Goal: Transaction & Acquisition: Purchase product/service

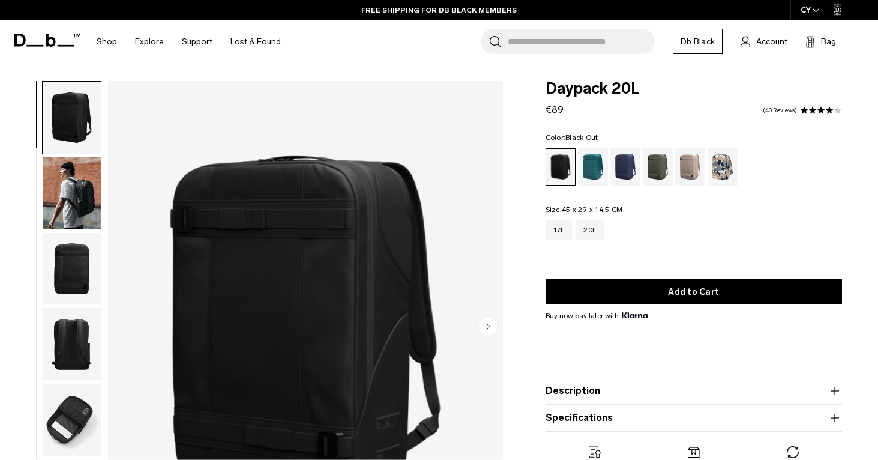
scroll to position [11, 0]
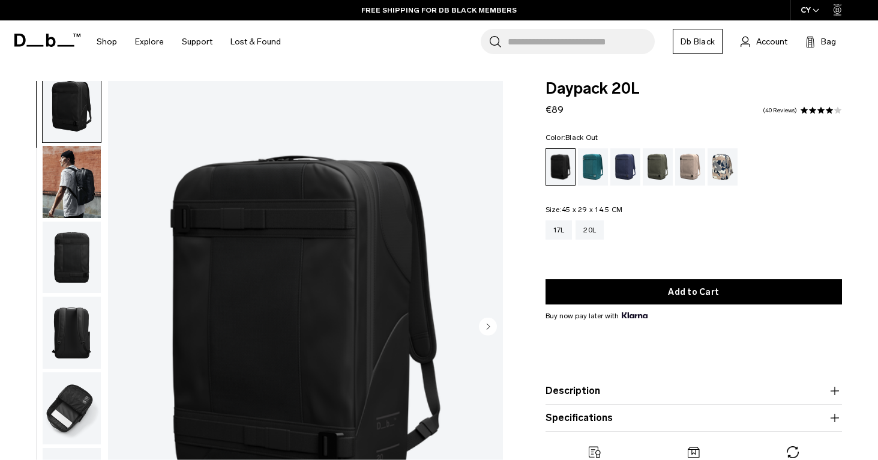
click at [76, 181] on img "button" at bounding box center [72, 182] width 58 height 72
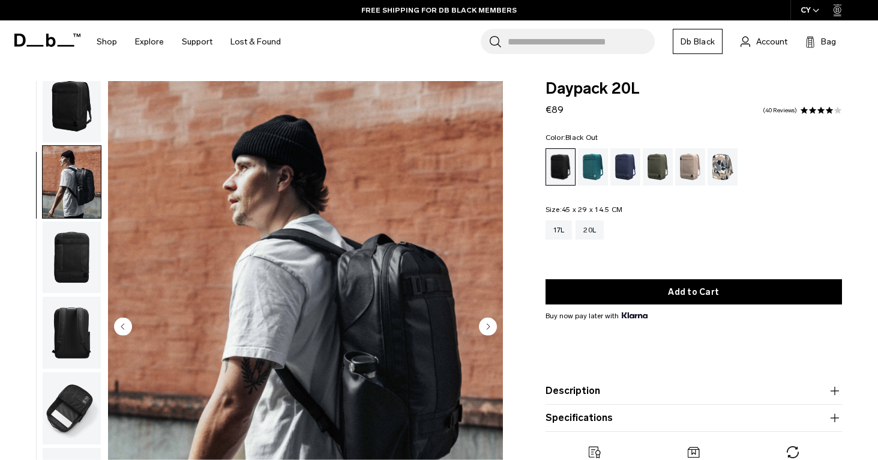
scroll to position [37, 0]
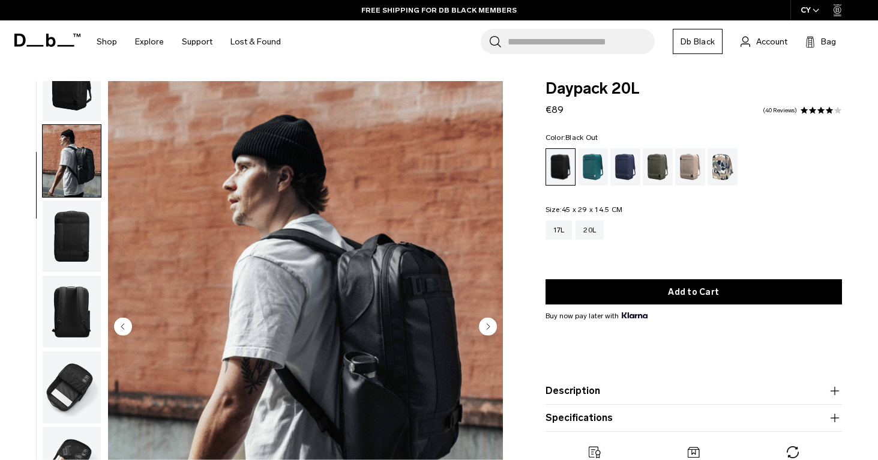
click at [73, 219] on img "button" at bounding box center [72, 237] width 58 height 72
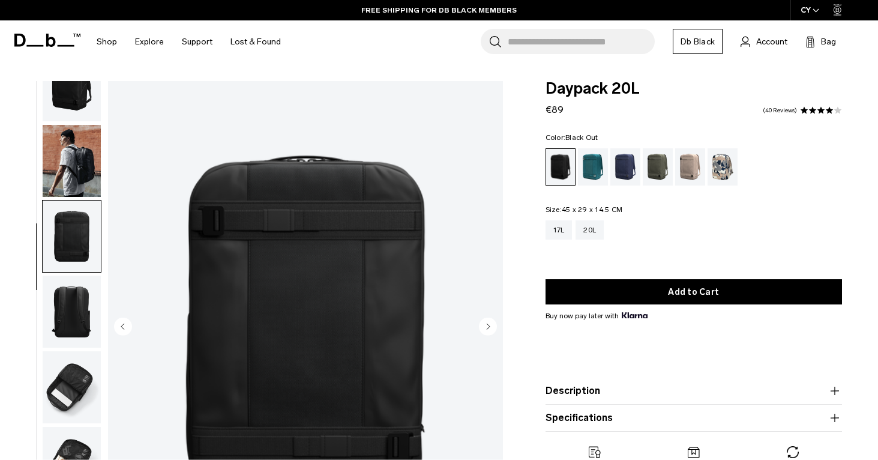
click at [78, 301] on img "button" at bounding box center [72, 312] width 58 height 72
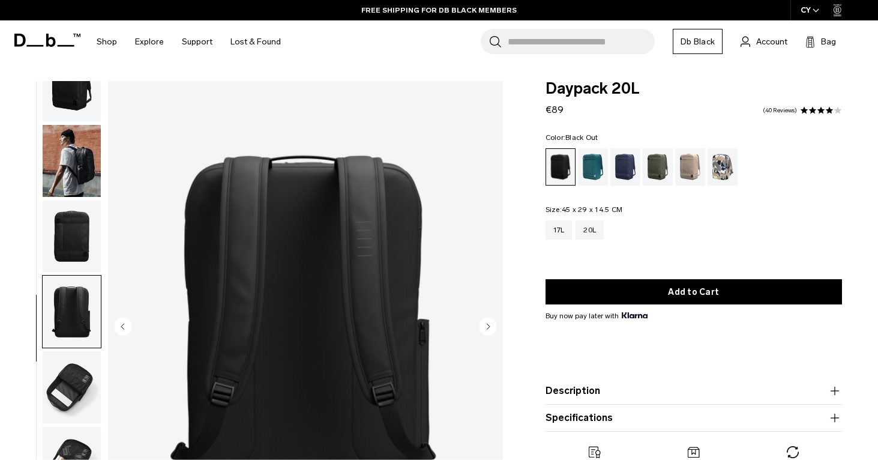
click at [76, 357] on img "button" at bounding box center [72, 387] width 58 height 72
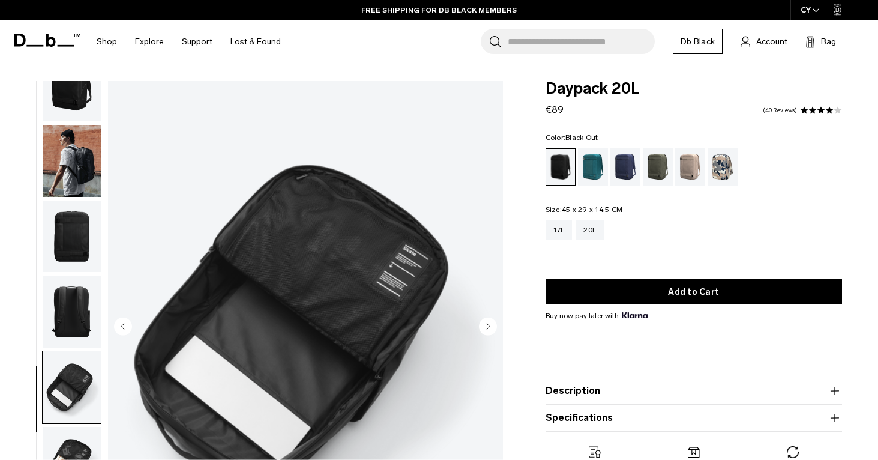
scroll to position [86, 0]
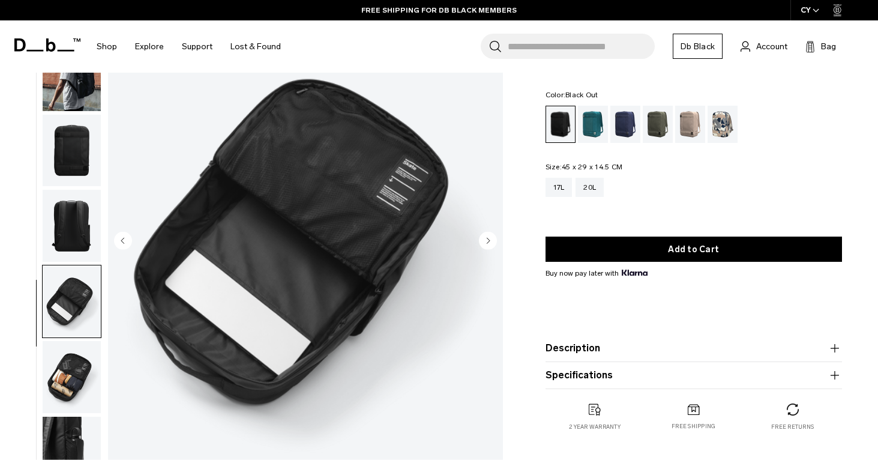
click at [76, 370] on img "button" at bounding box center [72, 377] width 58 height 72
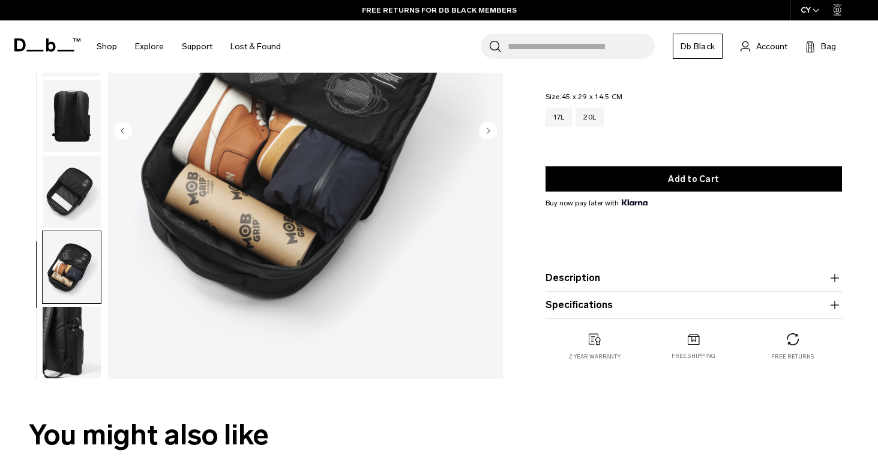
scroll to position [196, 0]
click at [68, 337] on img "button" at bounding box center [72, 343] width 58 height 72
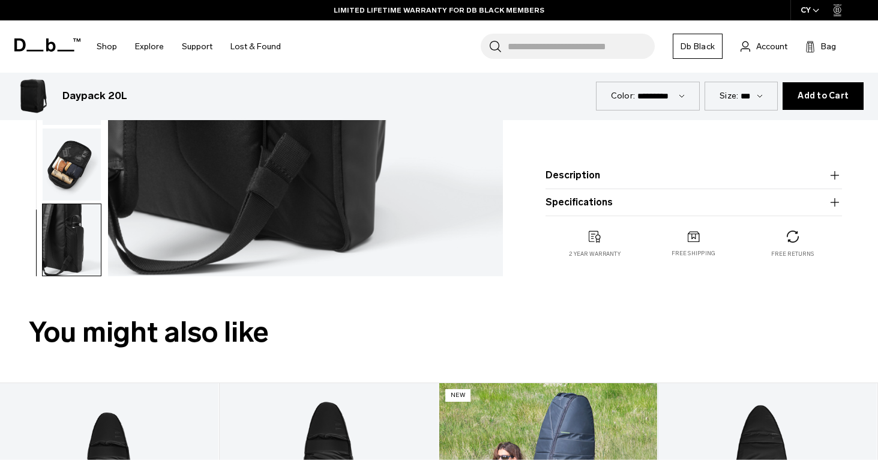
scroll to position [103, 0]
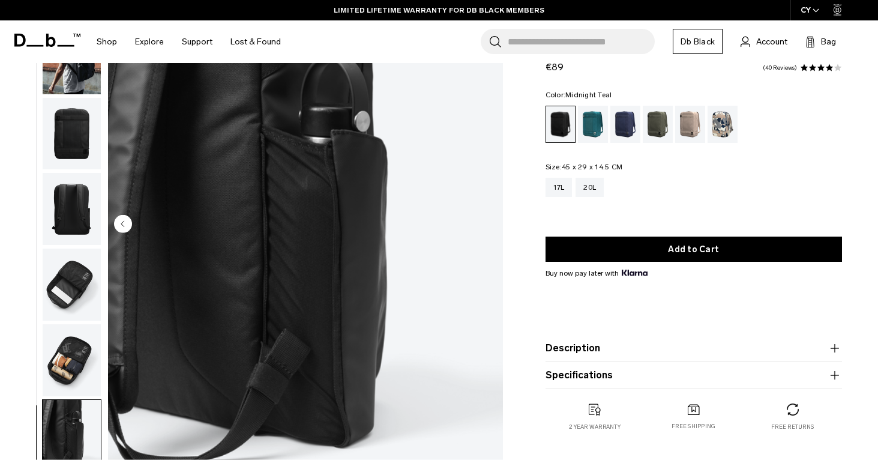
click at [593, 122] on div "Midnight Teal" at bounding box center [593, 124] width 31 height 37
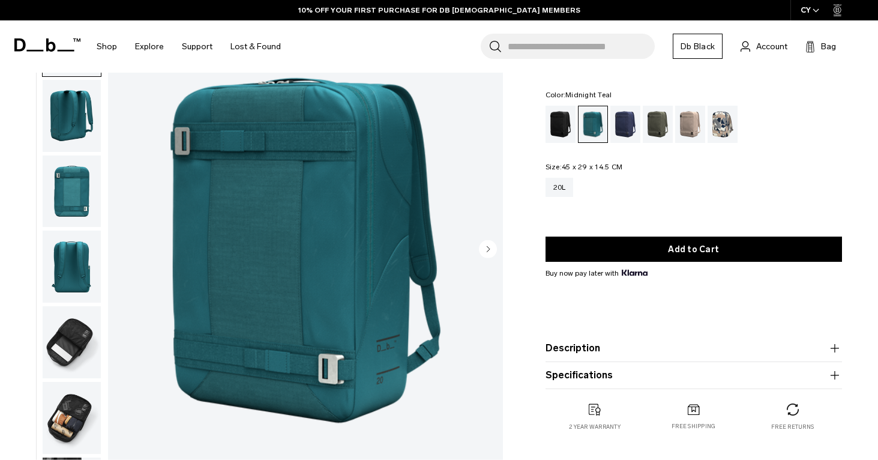
click at [73, 121] on img "button" at bounding box center [72, 116] width 58 height 72
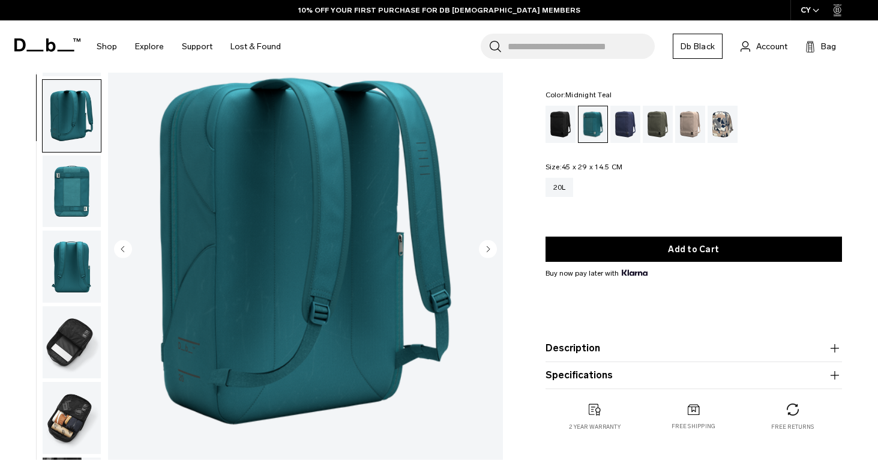
scroll to position [37, 0]
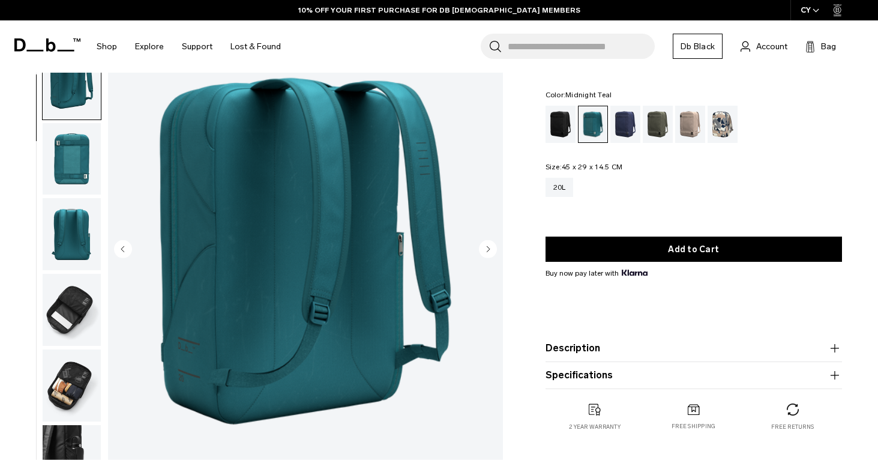
click at [74, 183] on img "button" at bounding box center [72, 159] width 58 height 72
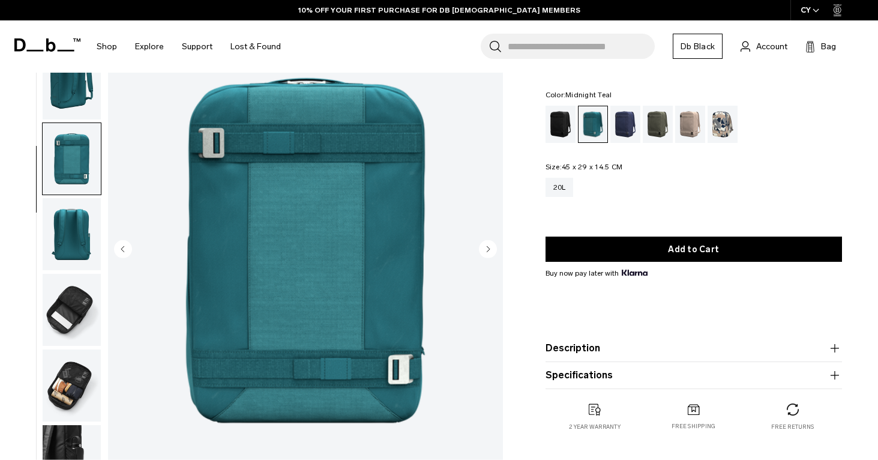
click at [84, 239] on img "button" at bounding box center [72, 234] width 58 height 72
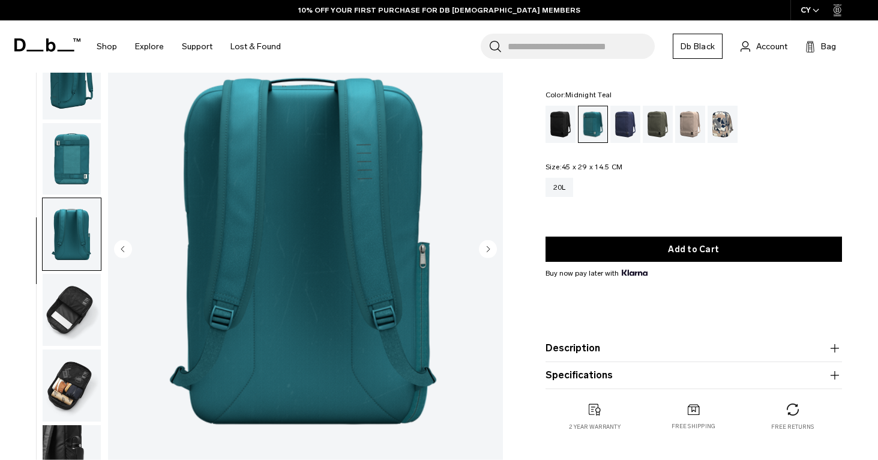
click at [80, 293] on img "button" at bounding box center [72, 310] width 58 height 72
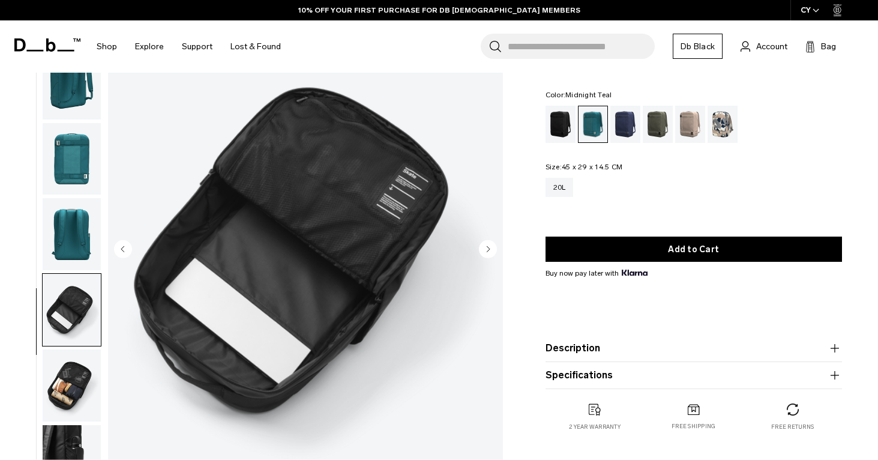
click at [75, 388] on img "button" at bounding box center [72, 385] width 58 height 72
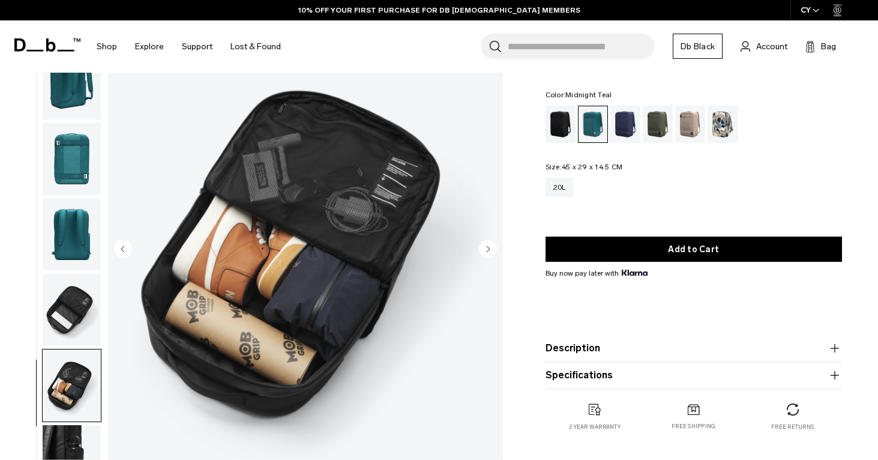
click at [68, 438] on img "button" at bounding box center [72, 461] width 58 height 72
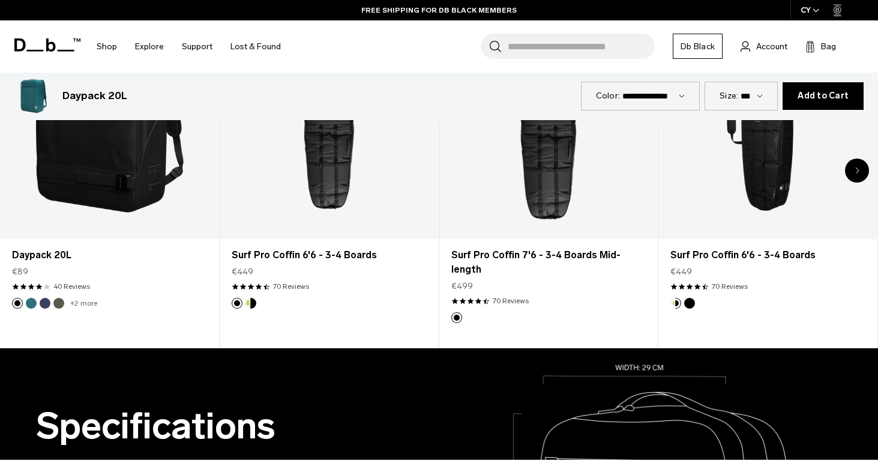
scroll to position [686, 0]
